Goal: Information Seeking & Learning: Check status

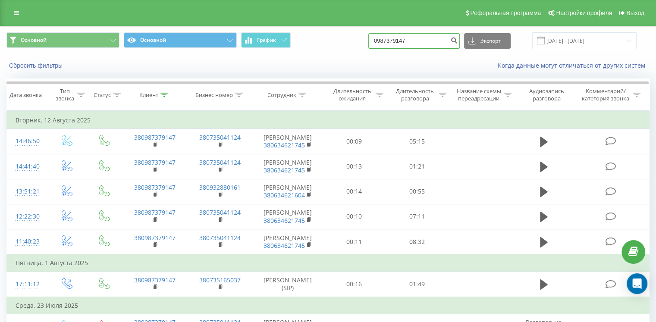
drag, startPoint x: 426, startPoint y: 42, endPoint x: 373, endPoint y: 46, distance: 53.7
click at [373, 46] on div "Основной Основной График 0987379147 Экспорт .csv .xls .xlsx [DATE] - [DATE]" at bounding box center [327, 40] width 643 height 17
paste input "631725864"
type input "0631725864"
click at [458, 42] on icon "submit" at bounding box center [454, 39] width 7 height 5
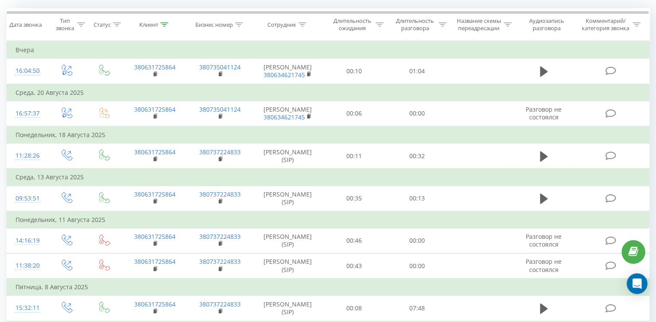
scroll to position [69, 0]
